Goal: Browse casually: Explore the website without a specific task or goal

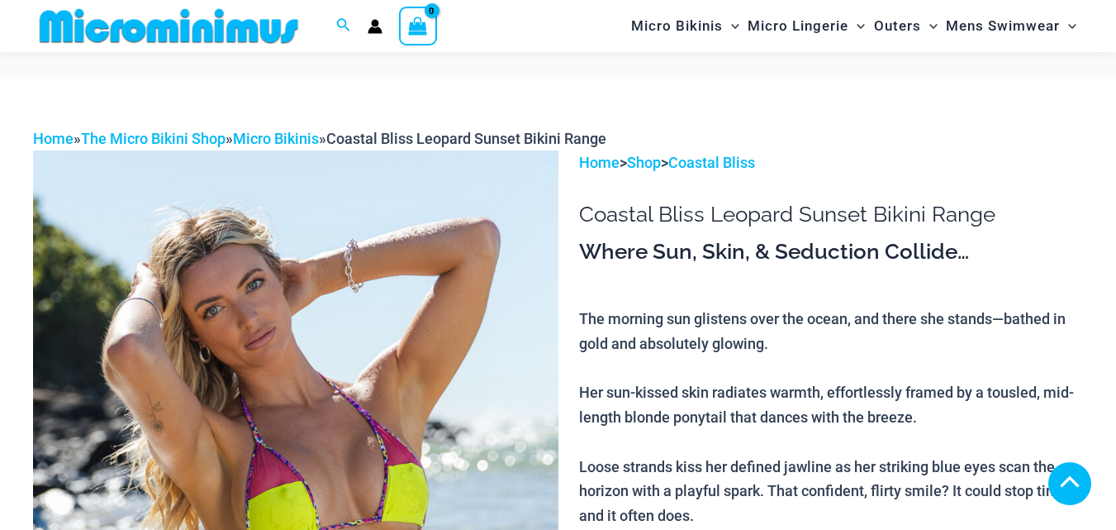
scroll to position [1046, 0]
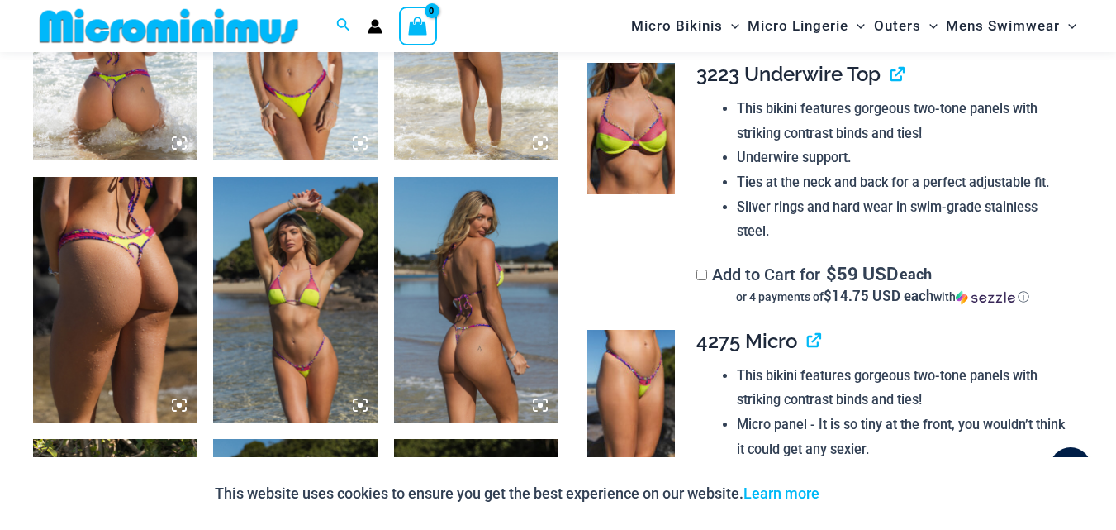
click at [324, 312] on img at bounding box center [295, 300] width 164 height 246
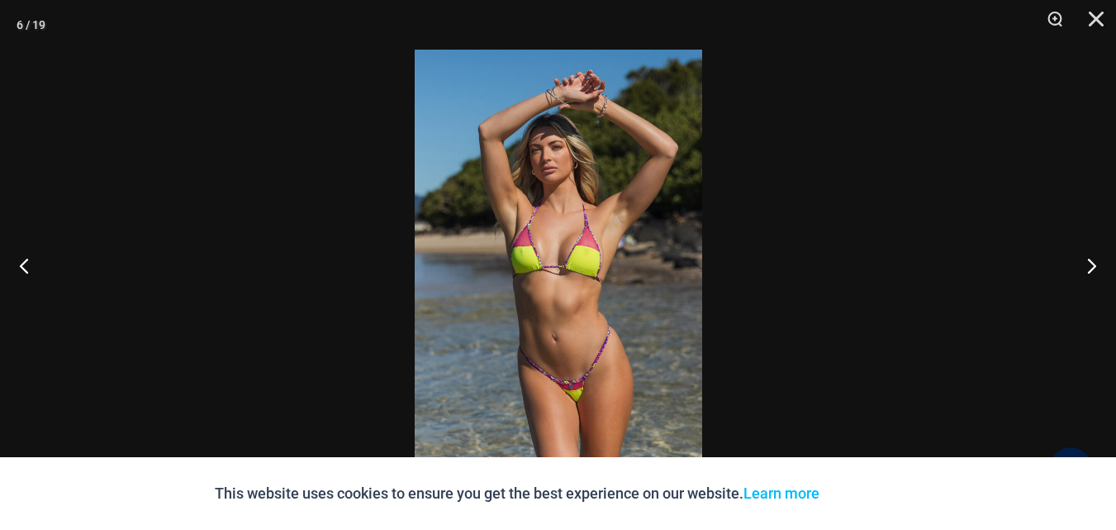
click at [562, 269] on img at bounding box center [559, 265] width 288 height 431
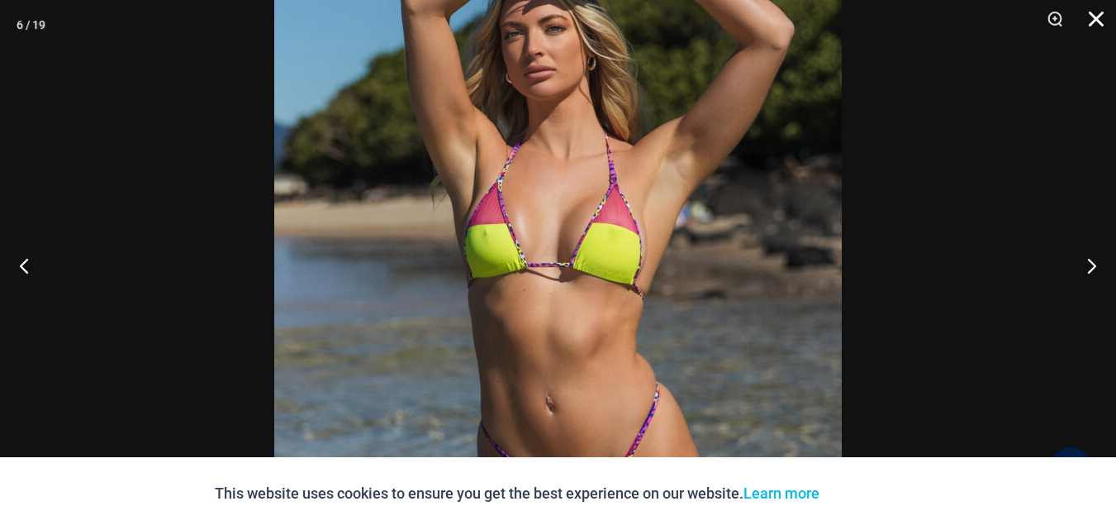
click at [1100, 14] on button "Close" at bounding box center [1090, 25] width 41 height 50
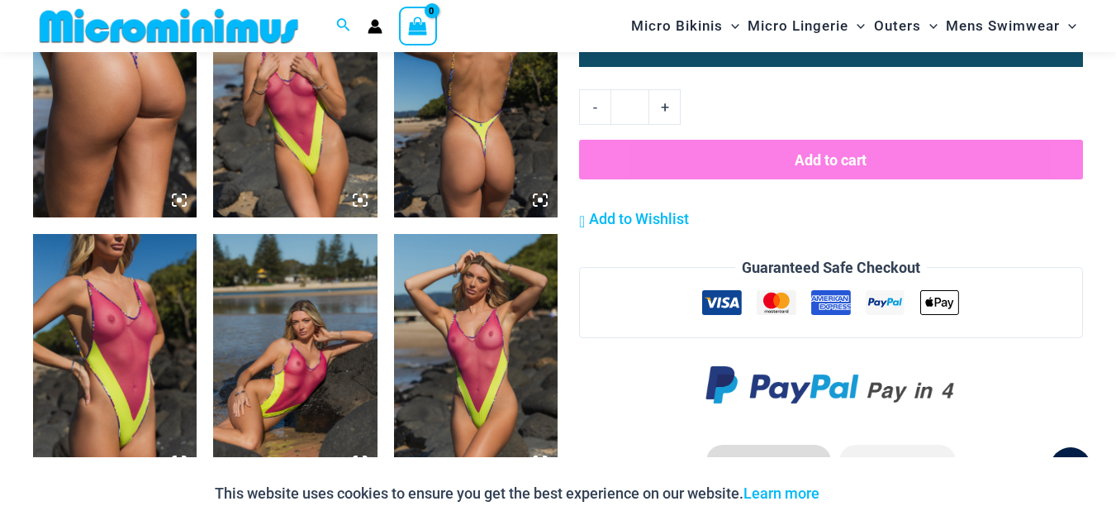
scroll to position [2061, 0]
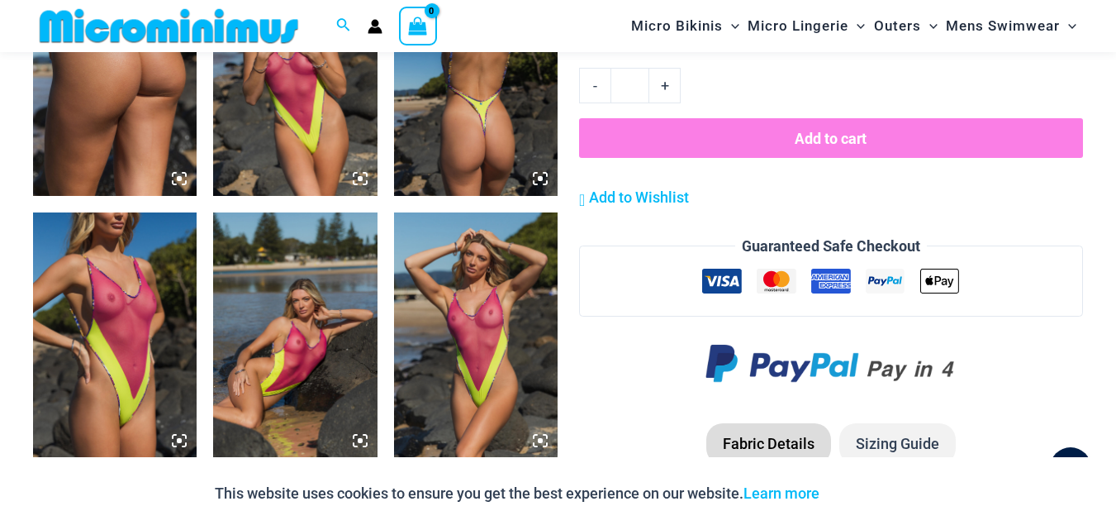
click at [146, 358] on img at bounding box center [115, 335] width 164 height 246
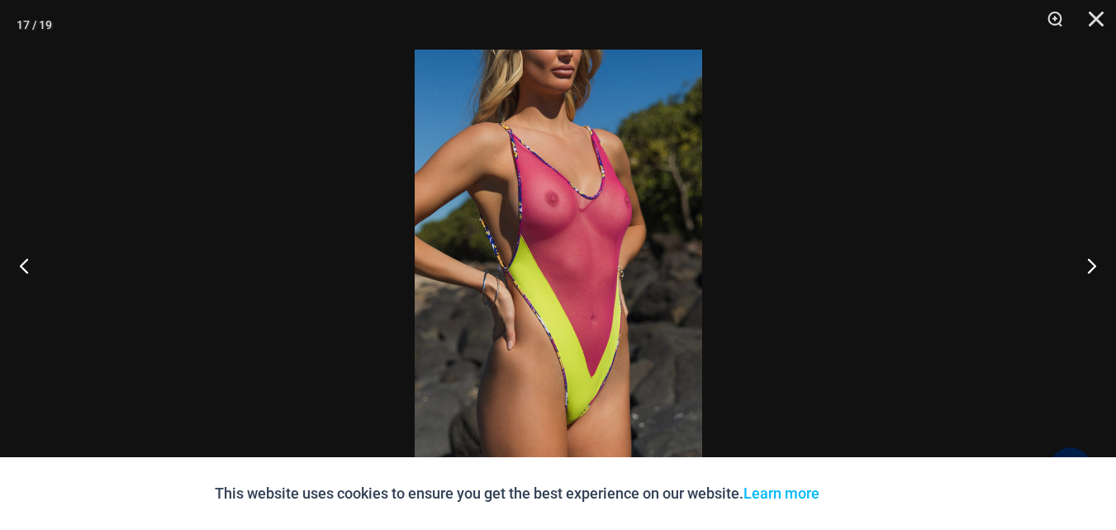
click at [574, 284] on img at bounding box center [559, 265] width 288 height 431
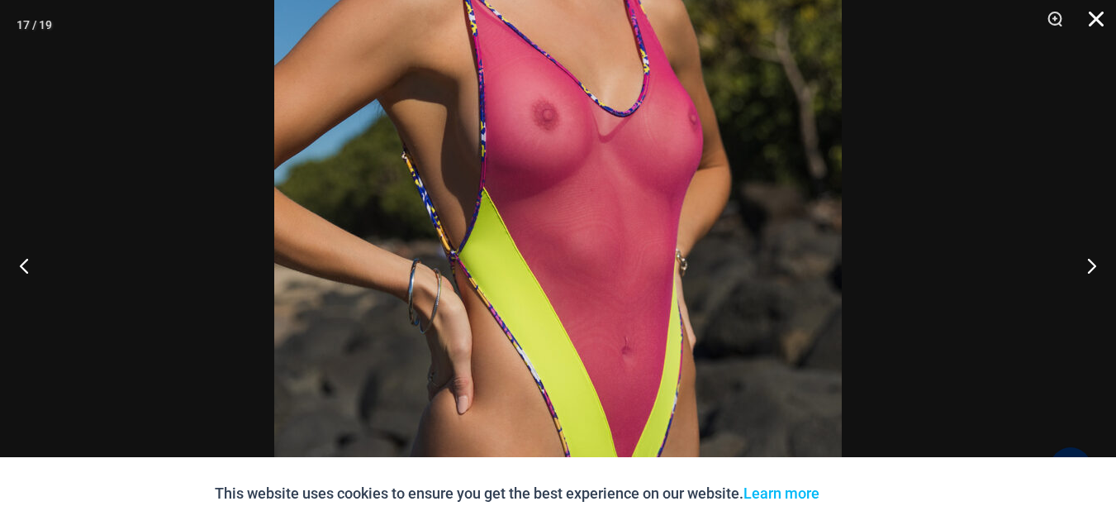
click at [1100, 21] on button "Close" at bounding box center [1090, 25] width 41 height 50
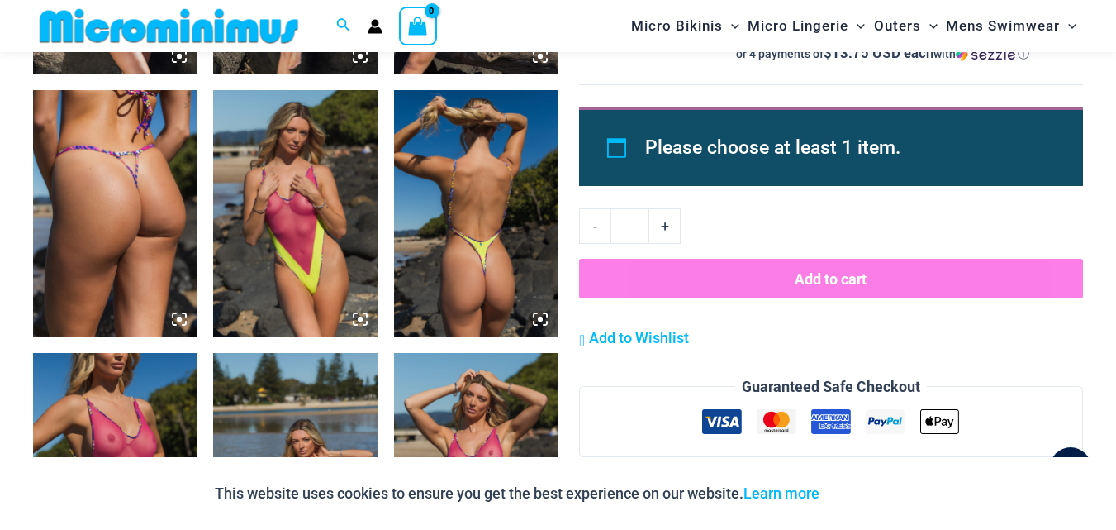
scroll to position [1834, 0]
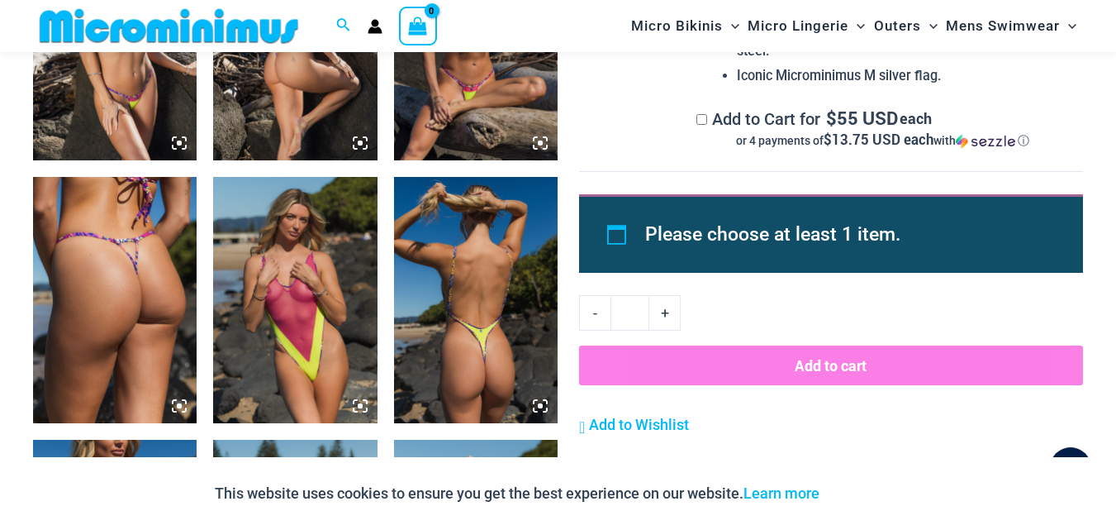
click at [284, 326] on img at bounding box center [295, 300] width 164 height 246
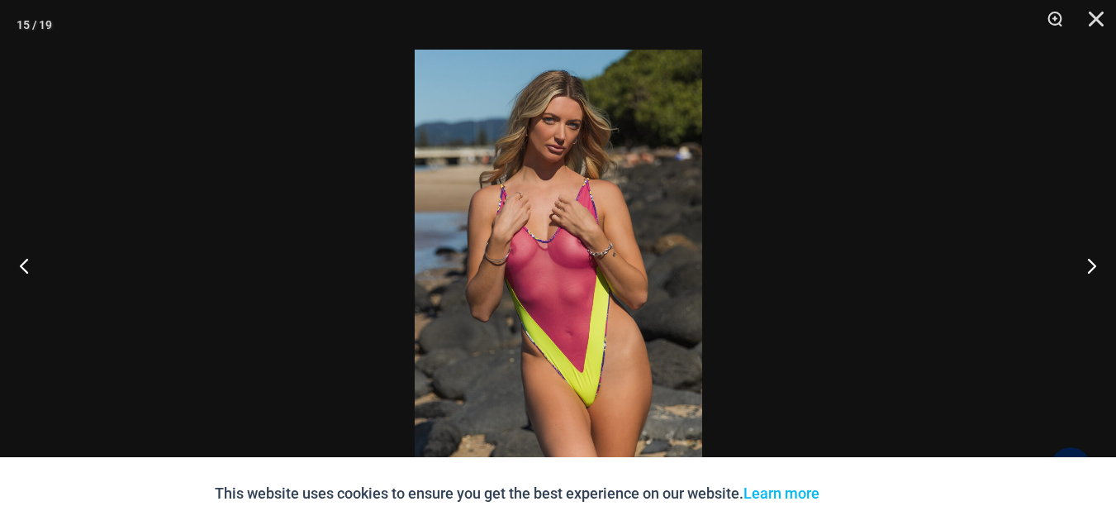
click at [581, 291] on img at bounding box center [559, 265] width 288 height 431
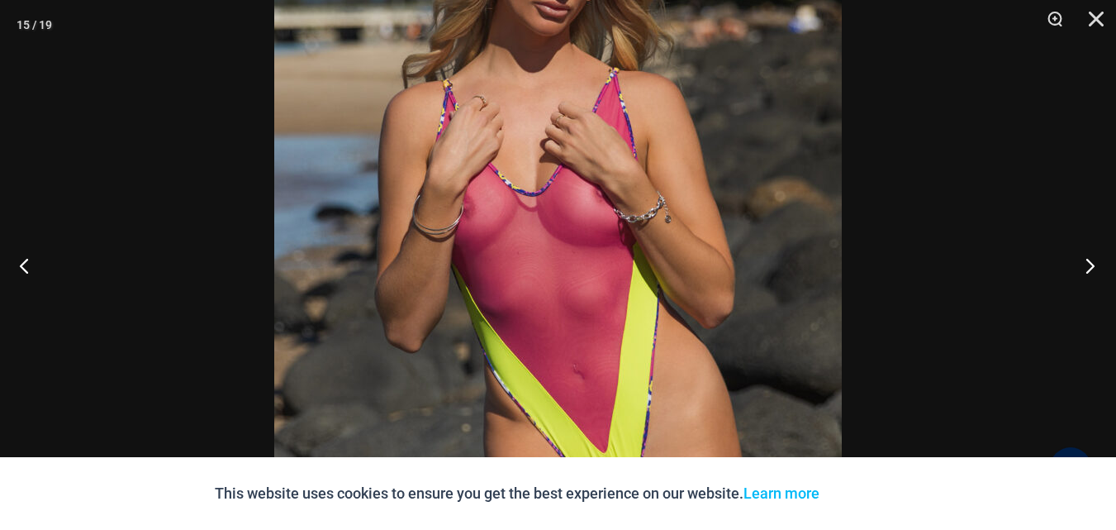
click at [1083, 264] on button "Next" at bounding box center [1085, 265] width 62 height 83
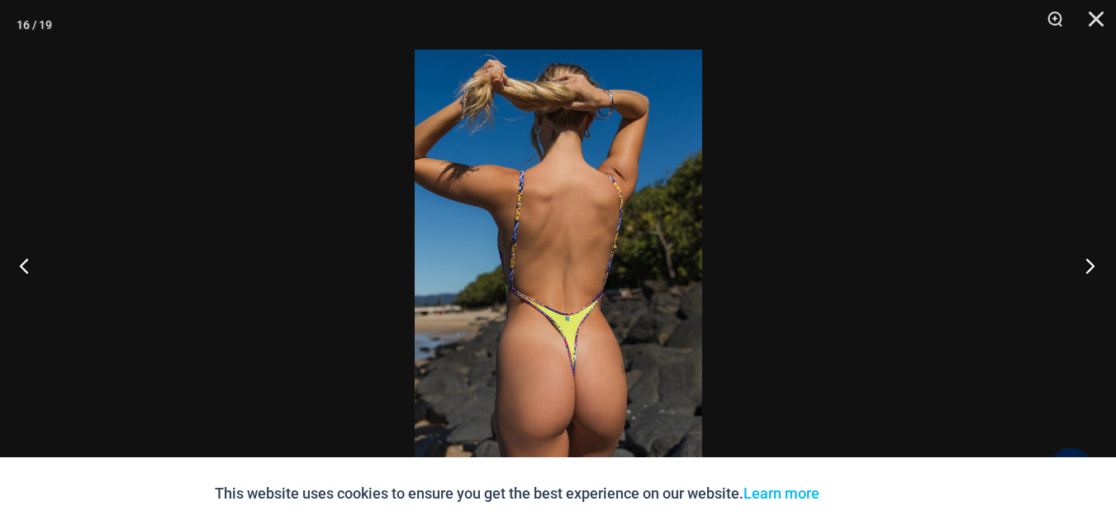
click at [1083, 264] on button "Next" at bounding box center [1085, 265] width 62 height 83
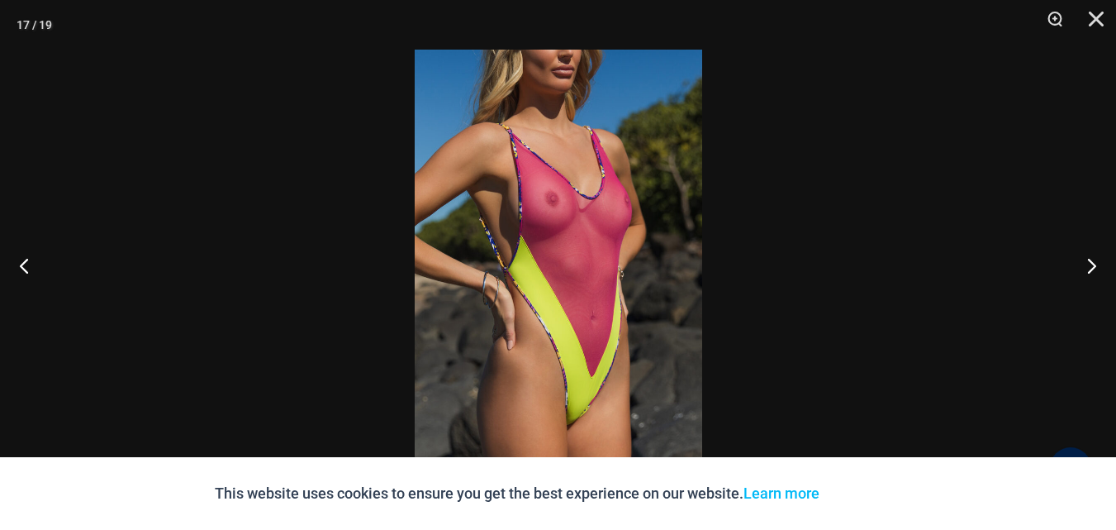
click at [572, 275] on img at bounding box center [559, 265] width 288 height 431
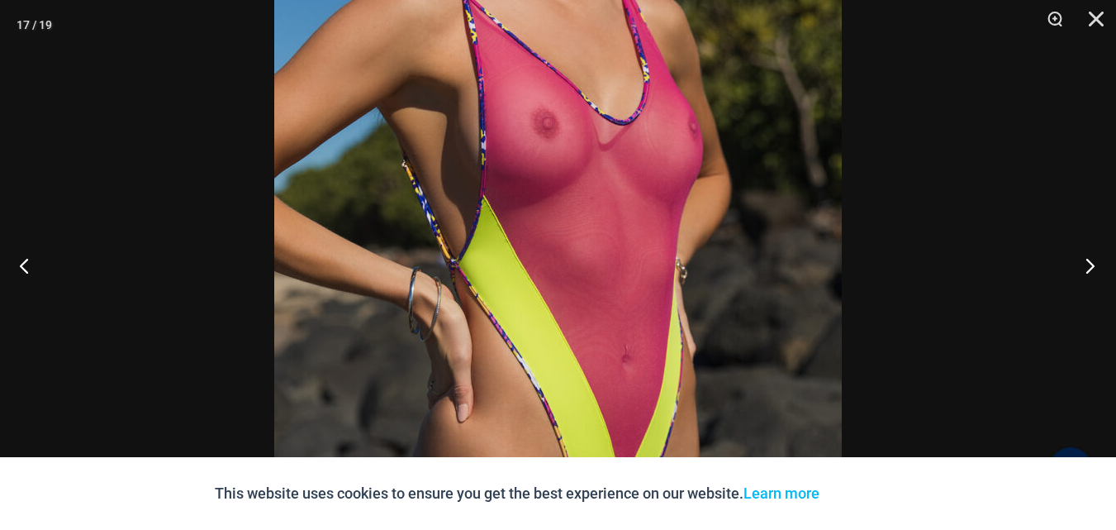
click at [1087, 262] on button "Next" at bounding box center [1085, 265] width 62 height 83
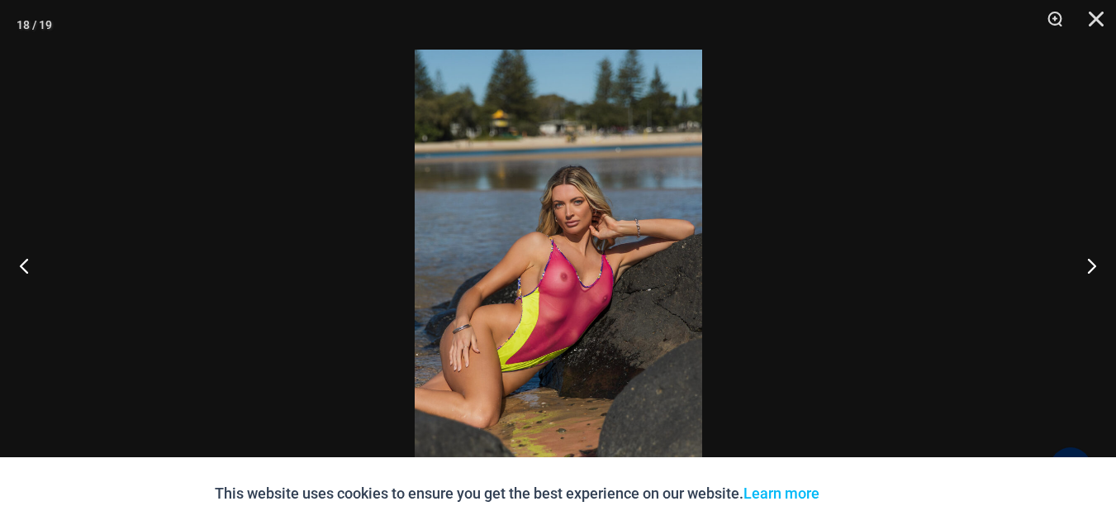
click at [645, 286] on img at bounding box center [559, 265] width 288 height 431
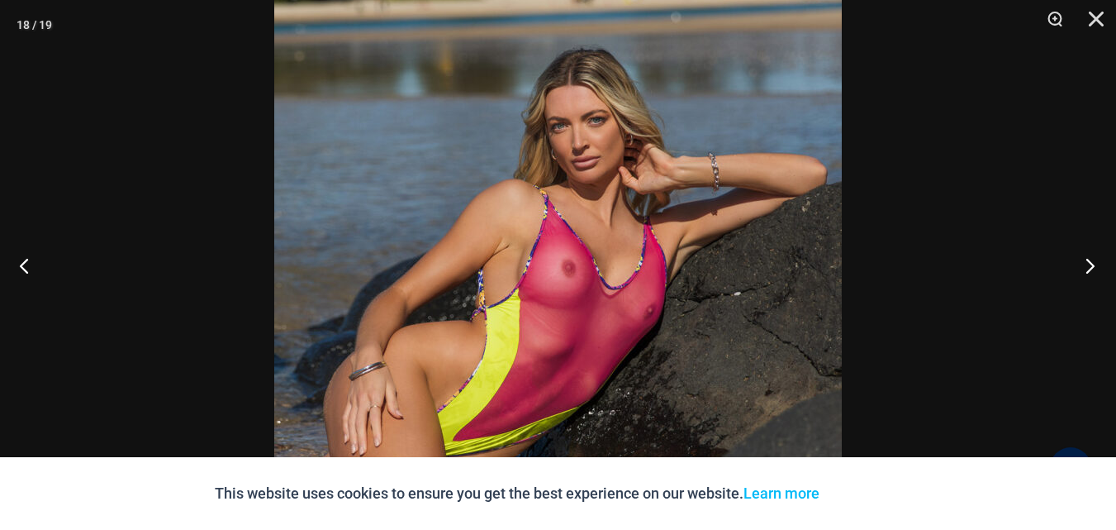
click at [1090, 266] on button "Next" at bounding box center [1085, 265] width 62 height 83
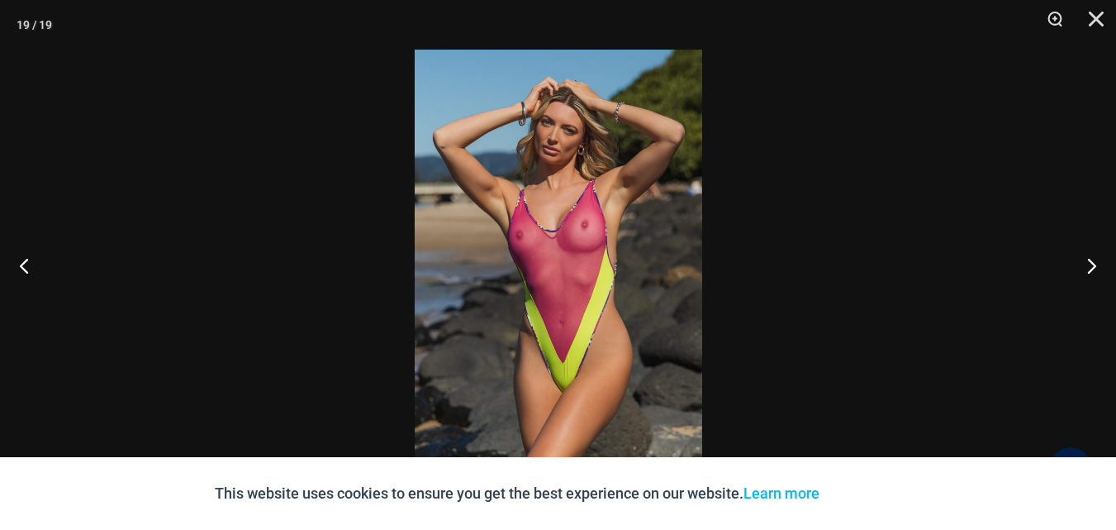
click at [613, 239] on img at bounding box center [559, 265] width 288 height 431
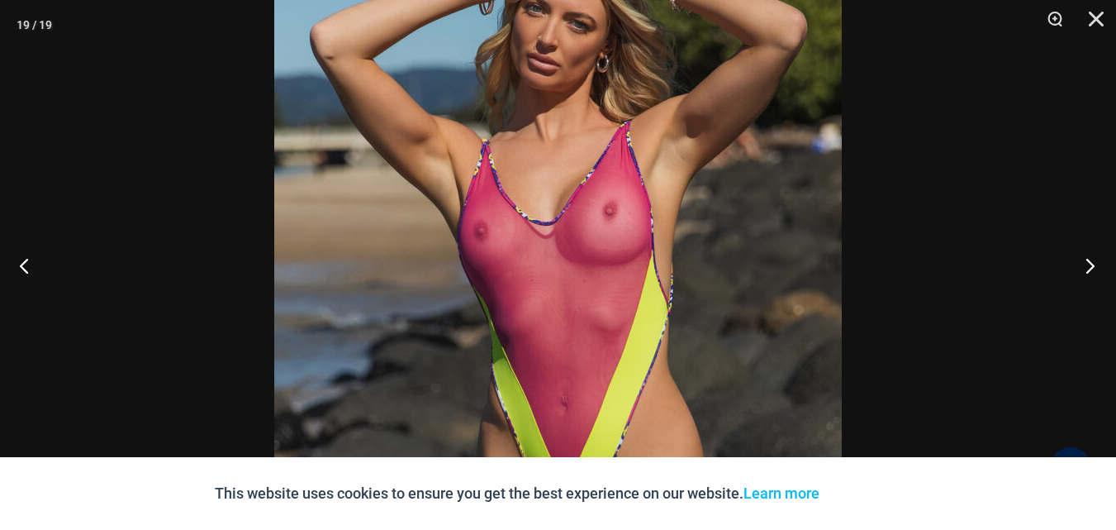
click at [1090, 259] on button "Next" at bounding box center [1085, 265] width 62 height 83
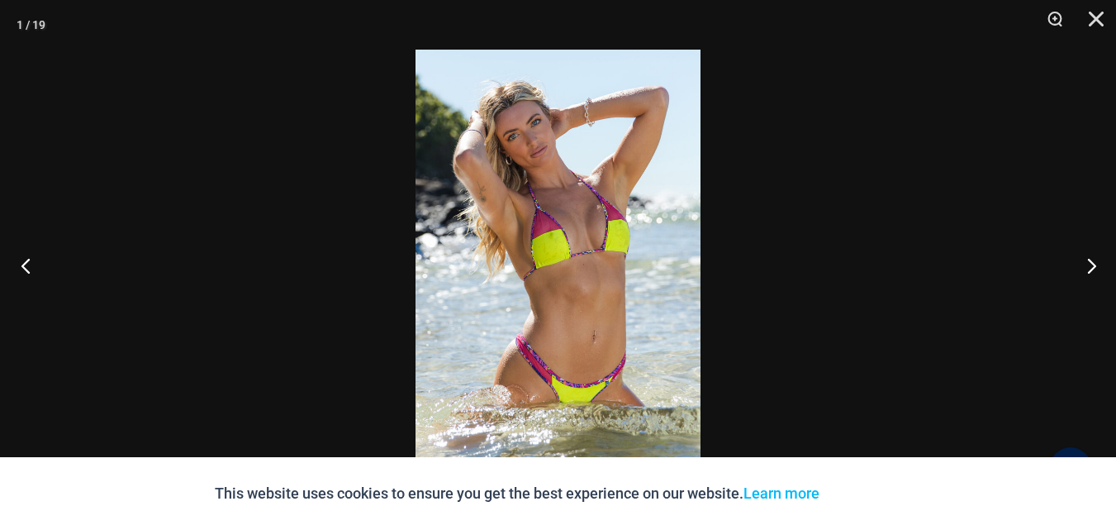
click at [26, 269] on button "Previous" at bounding box center [31, 265] width 62 height 83
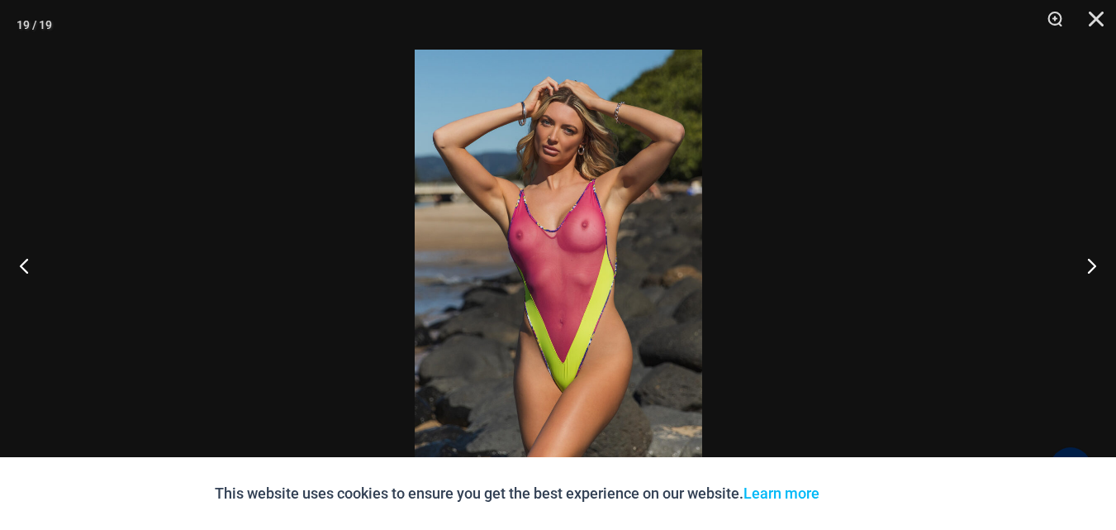
click at [632, 226] on img at bounding box center [559, 265] width 288 height 431
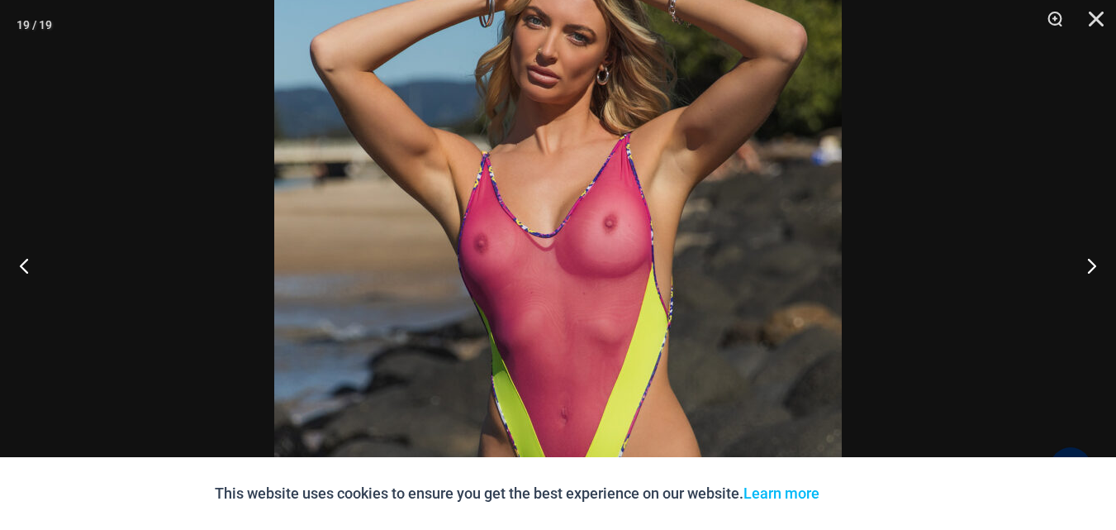
scroll to position [2234, 0]
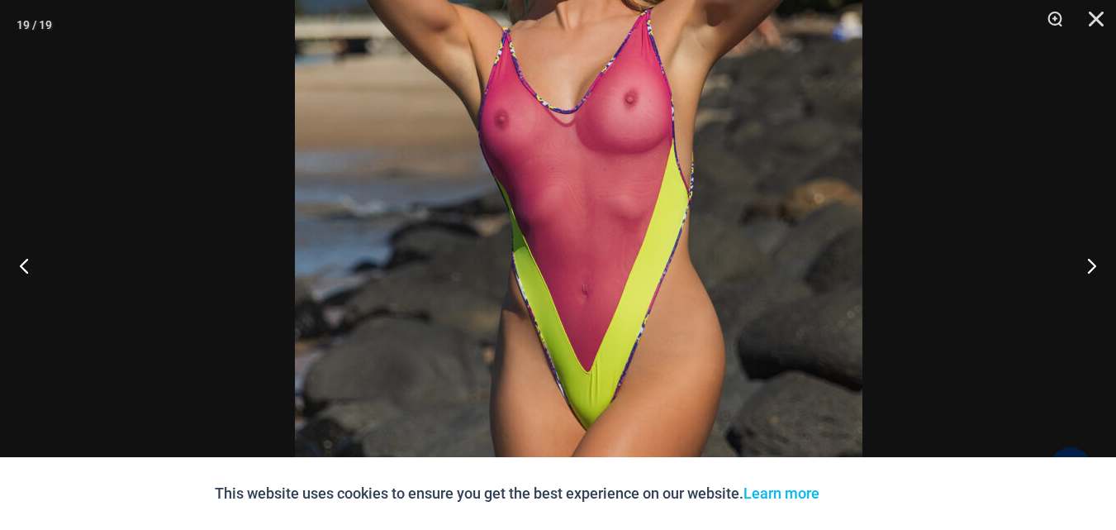
click at [788, 164] on img at bounding box center [579, 178] width 568 height 851
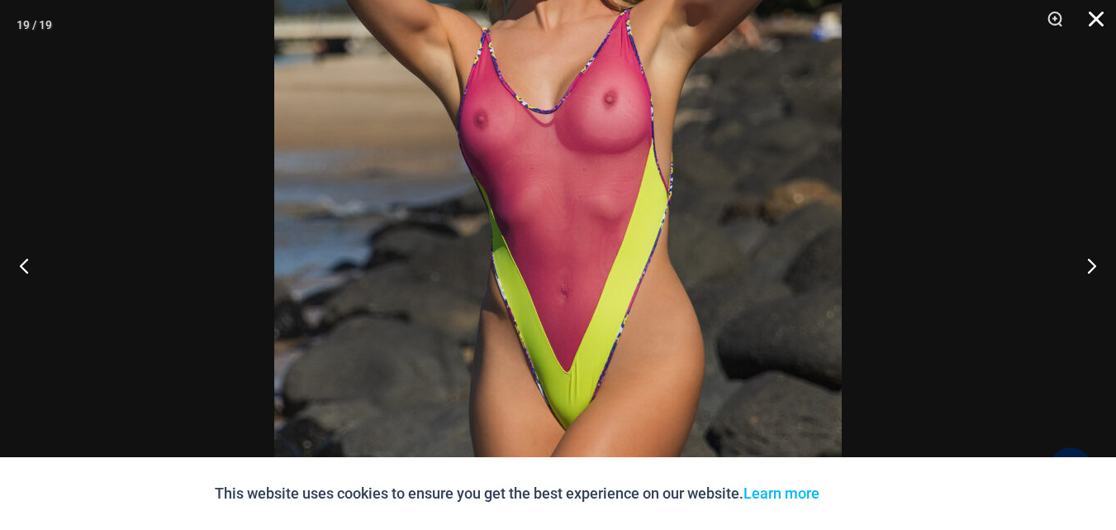
click at [1092, 15] on button "Close" at bounding box center [1090, 25] width 41 height 50
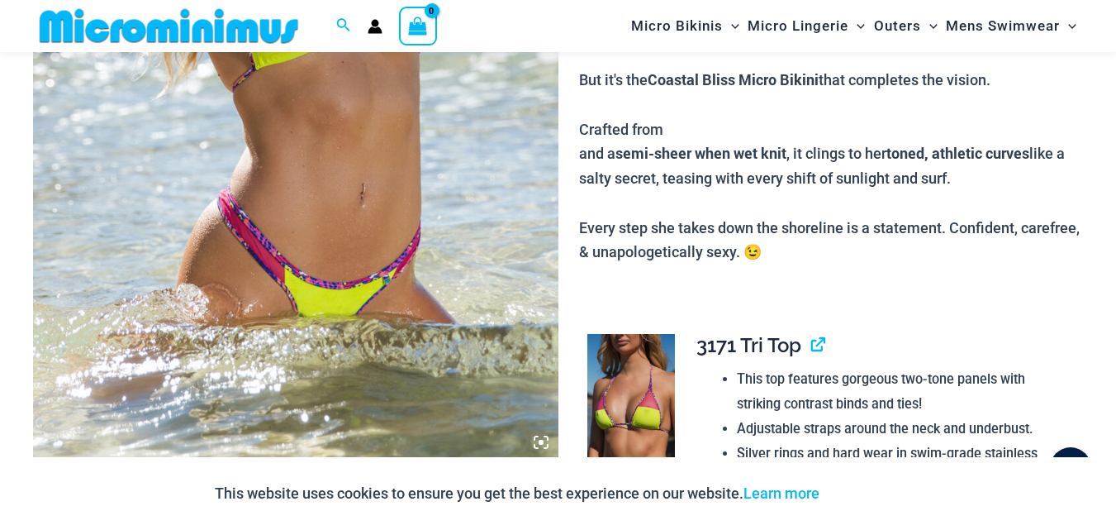
scroll to position [539, 0]
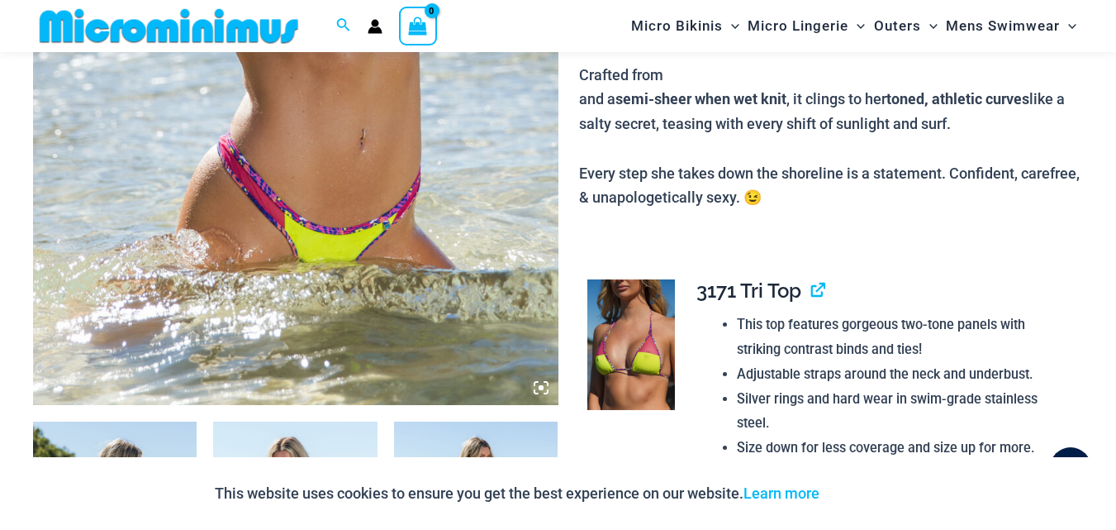
click at [621, 335] on img at bounding box center [632, 344] width 88 height 131
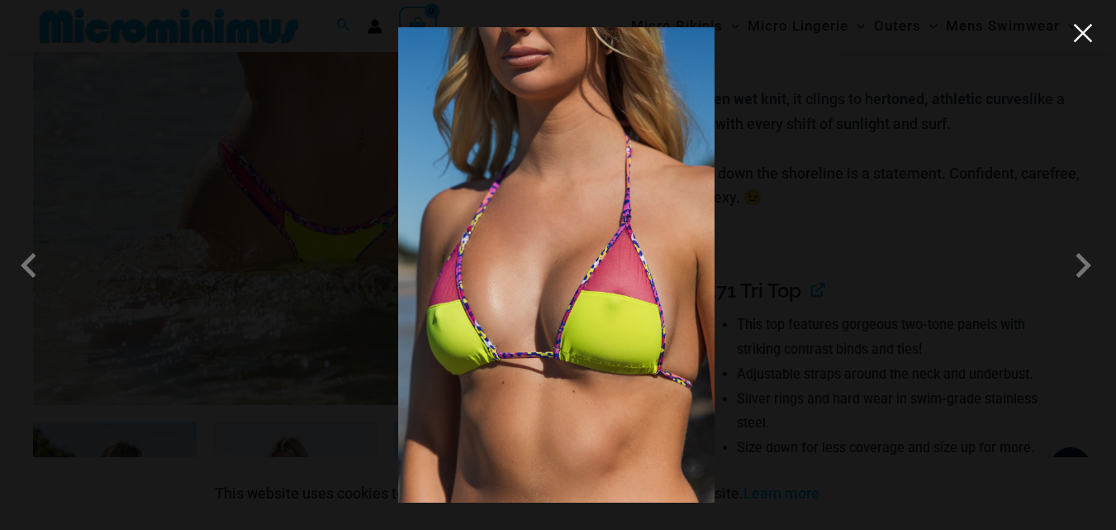
click at [1086, 36] on button "Close" at bounding box center [1083, 33] width 25 height 25
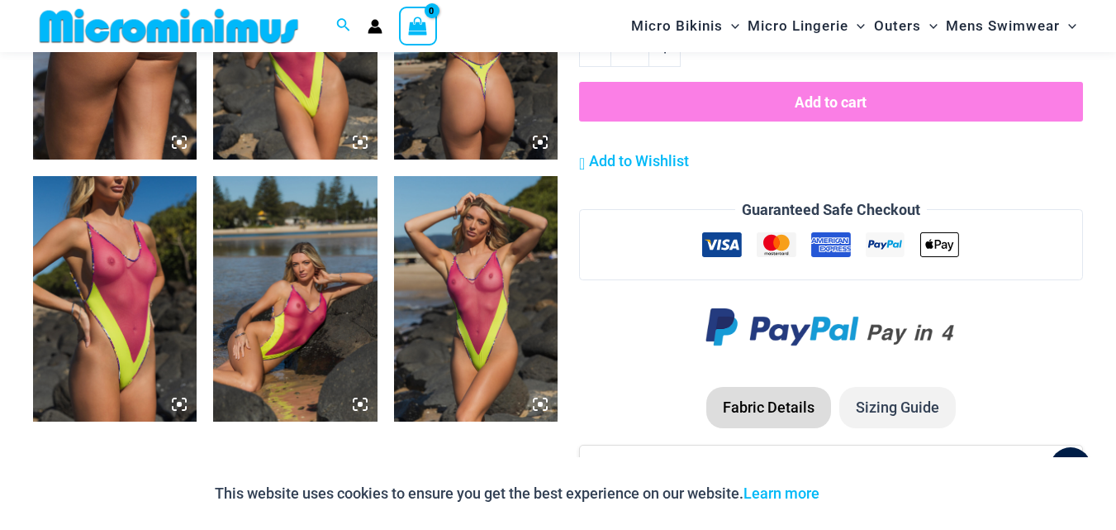
scroll to position [2108, 0]
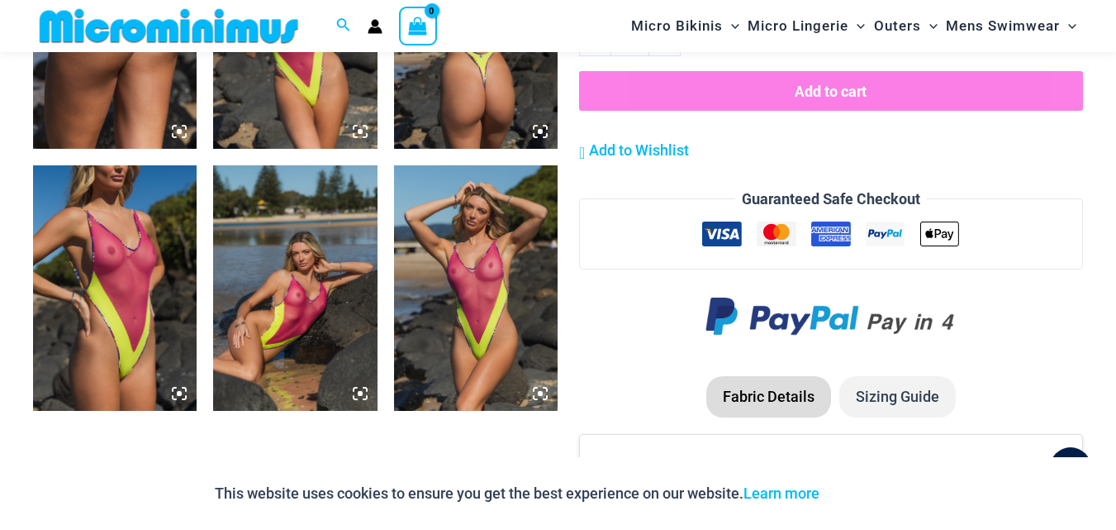
click at [155, 300] on img at bounding box center [115, 288] width 164 height 246
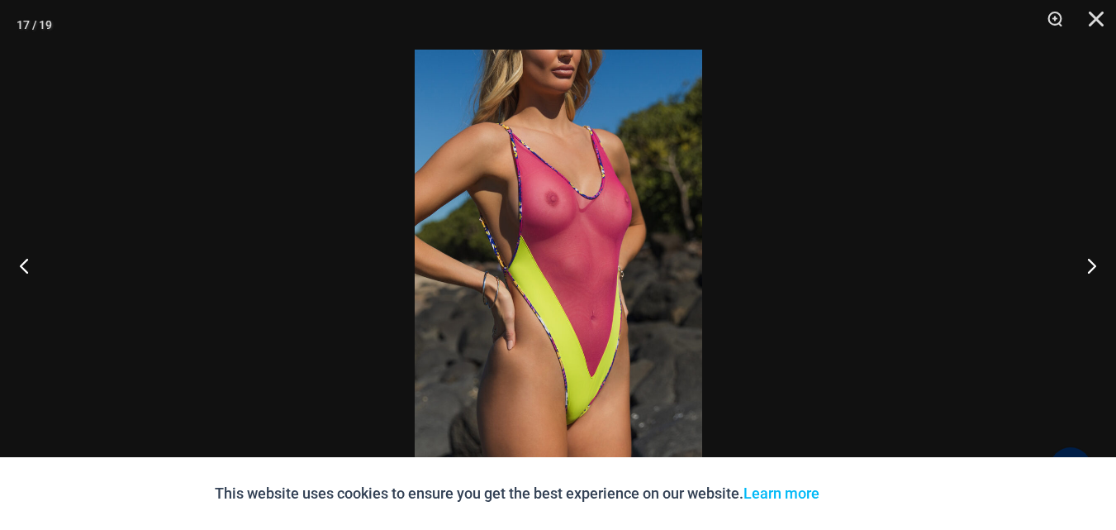
click at [608, 265] on img at bounding box center [559, 265] width 288 height 431
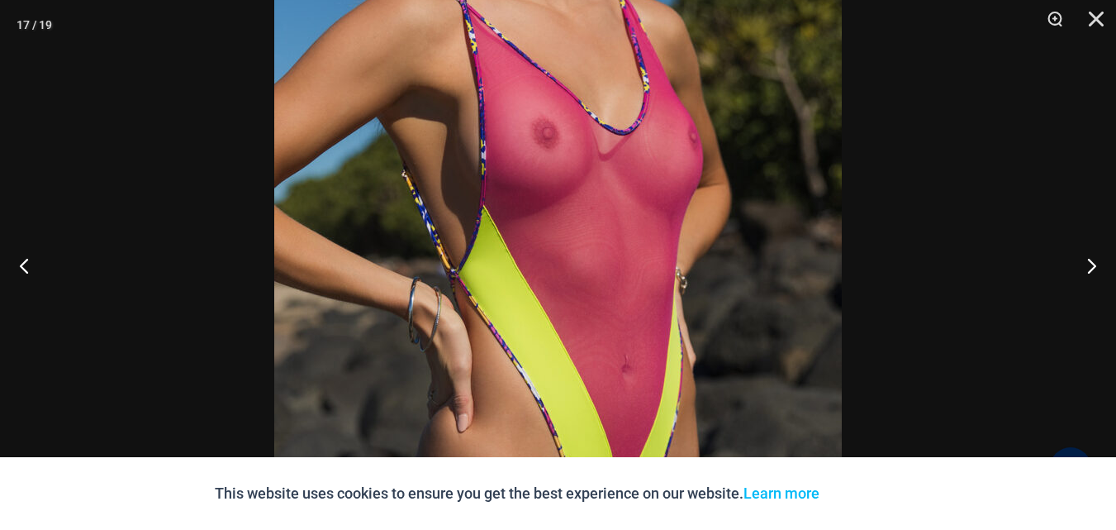
scroll to position [2950, 0]
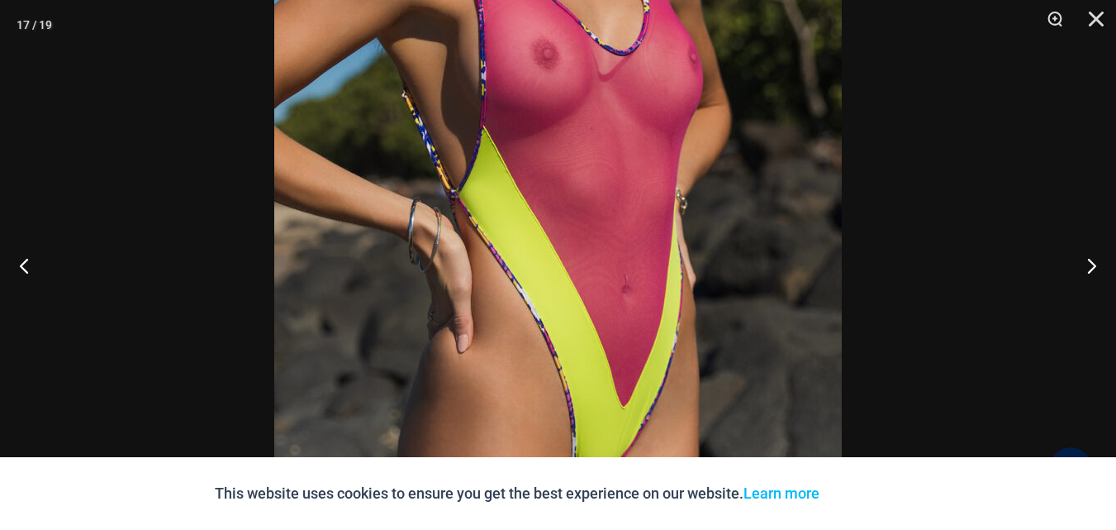
click at [811, 225] on img at bounding box center [558, 185] width 568 height 851
click at [1092, 17] on button "Close" at bounding box center [1090, 25] width 41 height 50
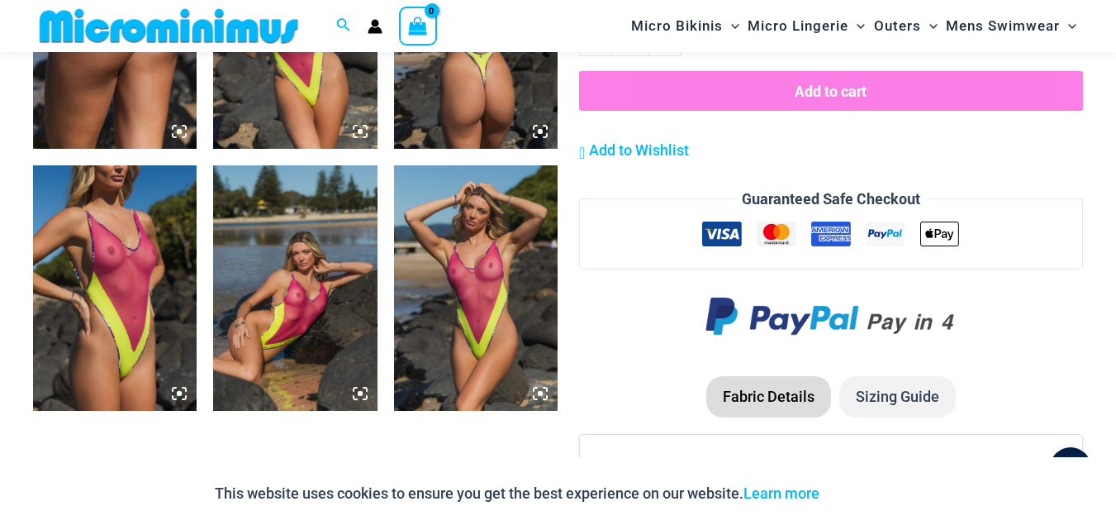
scroll to position [2195, 0]
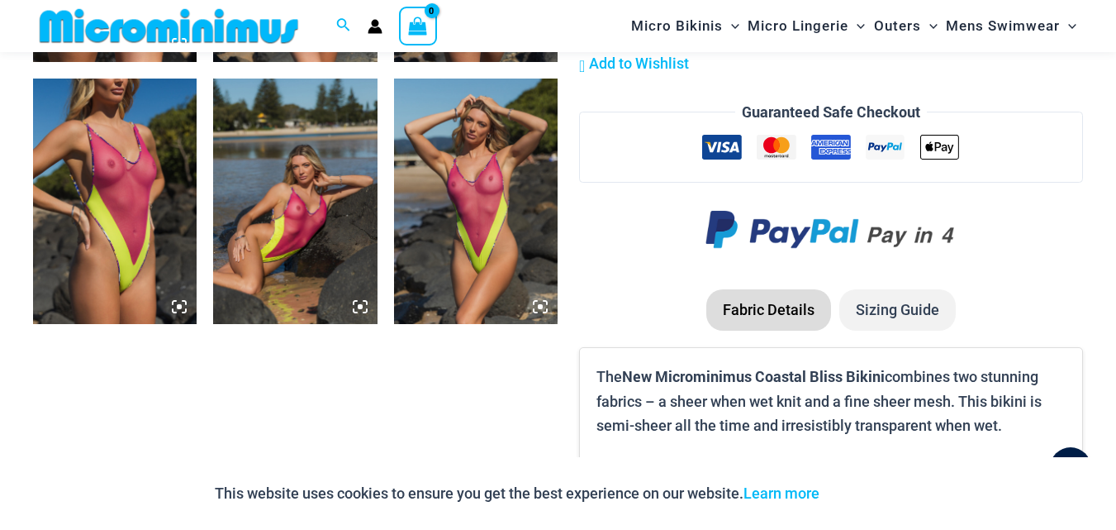
click at [317, 264] on img at bounding box center [295, 202] width 164 height 246
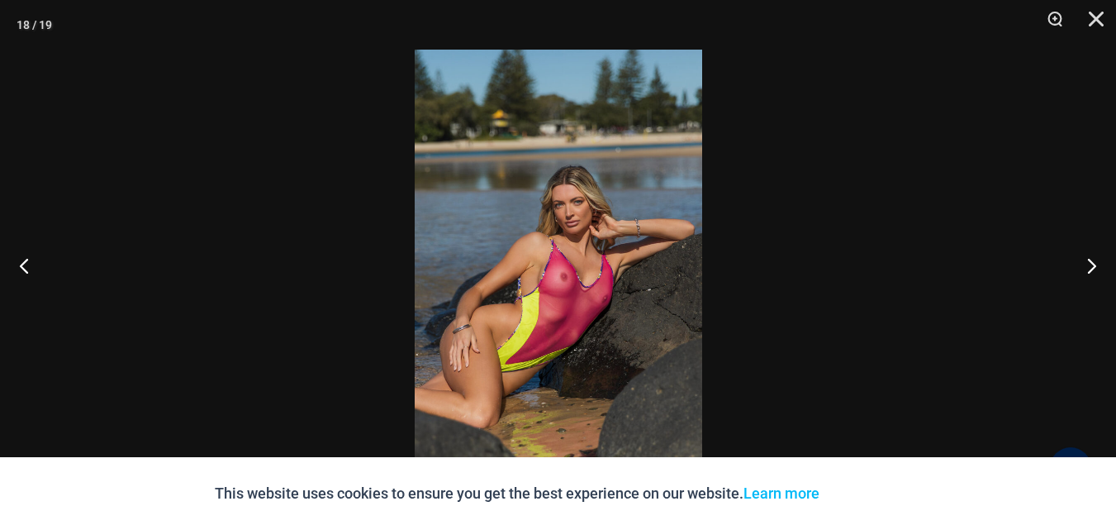
click at [569, 302] on img at bounding box center [559, 265] width 288 height 431
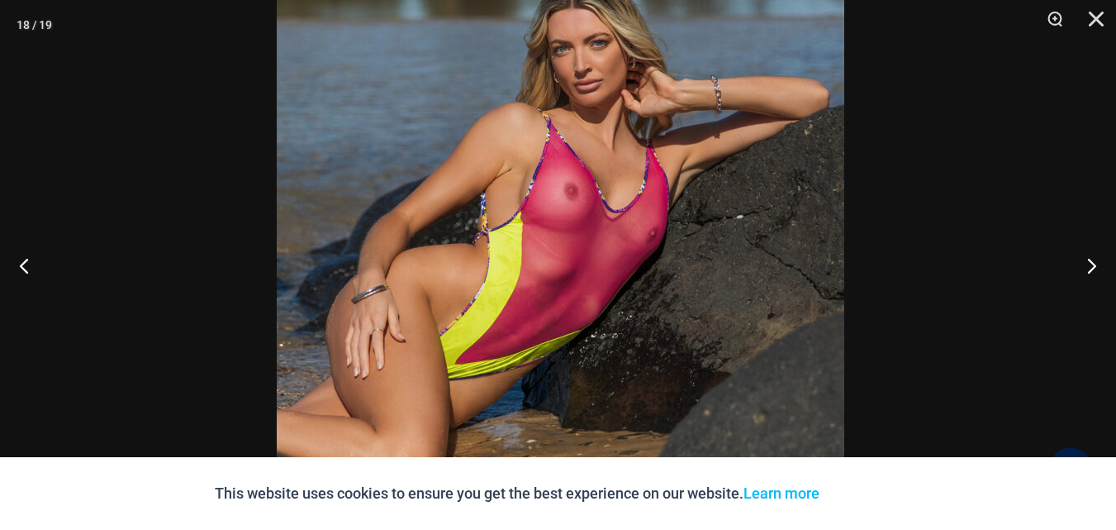
click at [817, 260] on img at bounding box center [561, 167] width 568 height 851
